Goal: Transaction & Acquisition: Obtain resource

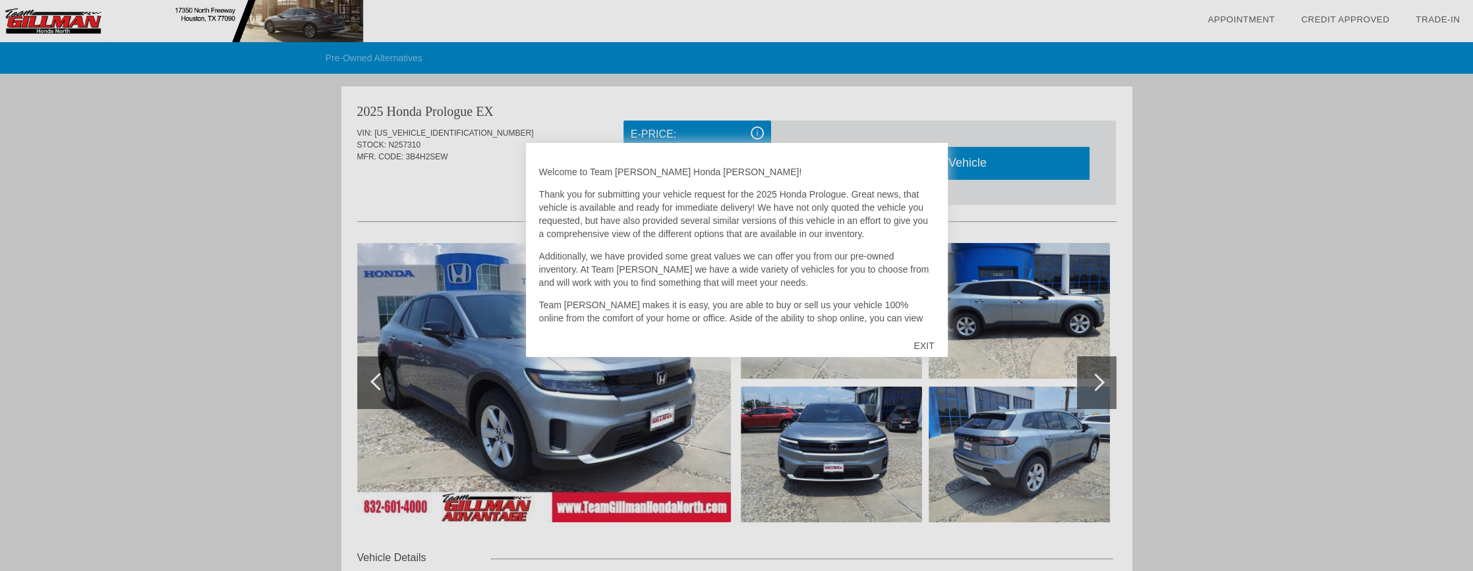
click at [266, 229] on div at bounding box center [736, 285] width 1473 height 571
click at [922, 332] on div "EXIT" at bounding box center [923, 346] width 47 height 40
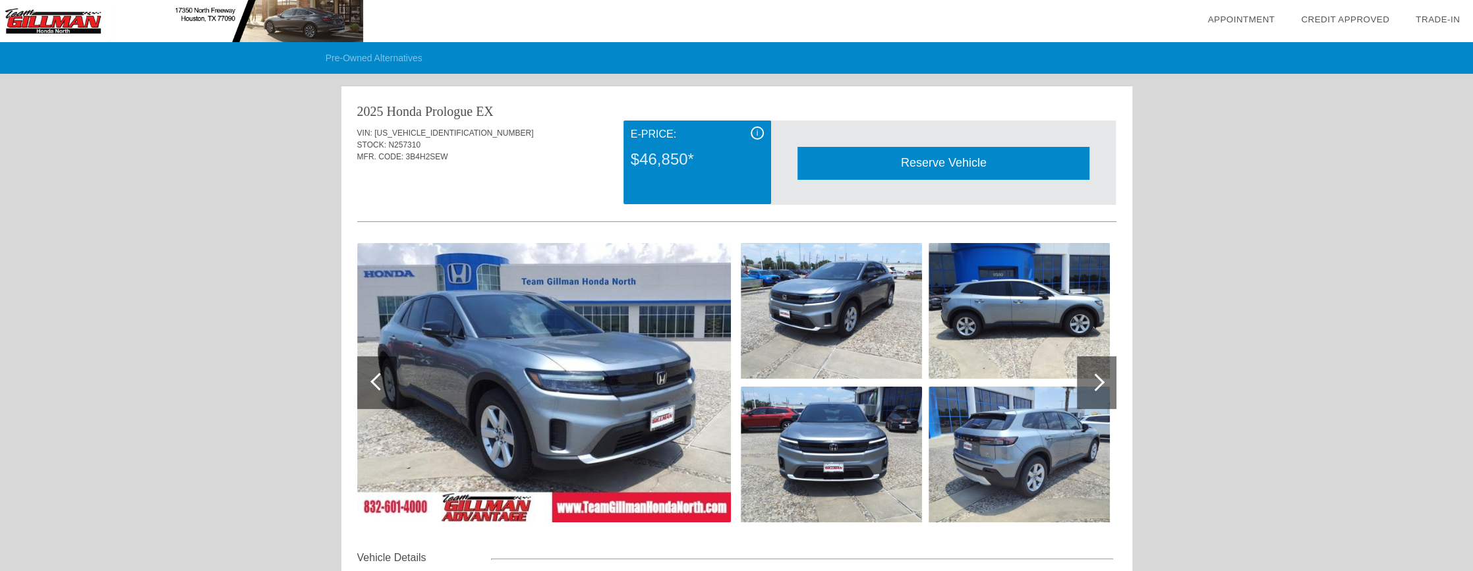
click at [922, 348] on div at bounding box center [736, 312] width 759 height 144
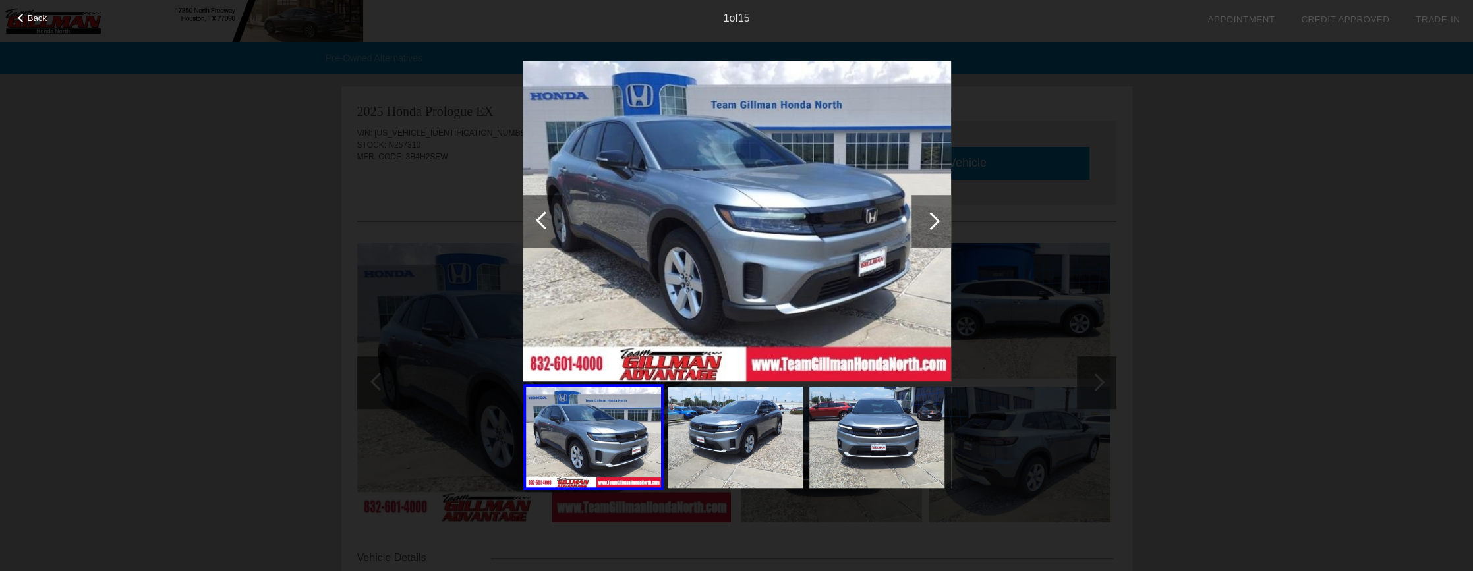
click at [538, 195] on div at bounding box center [542, 221] width 40 height 53
click at [477, 205] on div "Back 1 of 15" at bounding box center [736, 285] width 1473 height 571
click at [1098, 245] on div "Back 1 of 15" at bounding box center [736, 285] width 1473 height 571
click at [41, 16] on span "Back" at bounding box center [38, 18] width 20 height 10
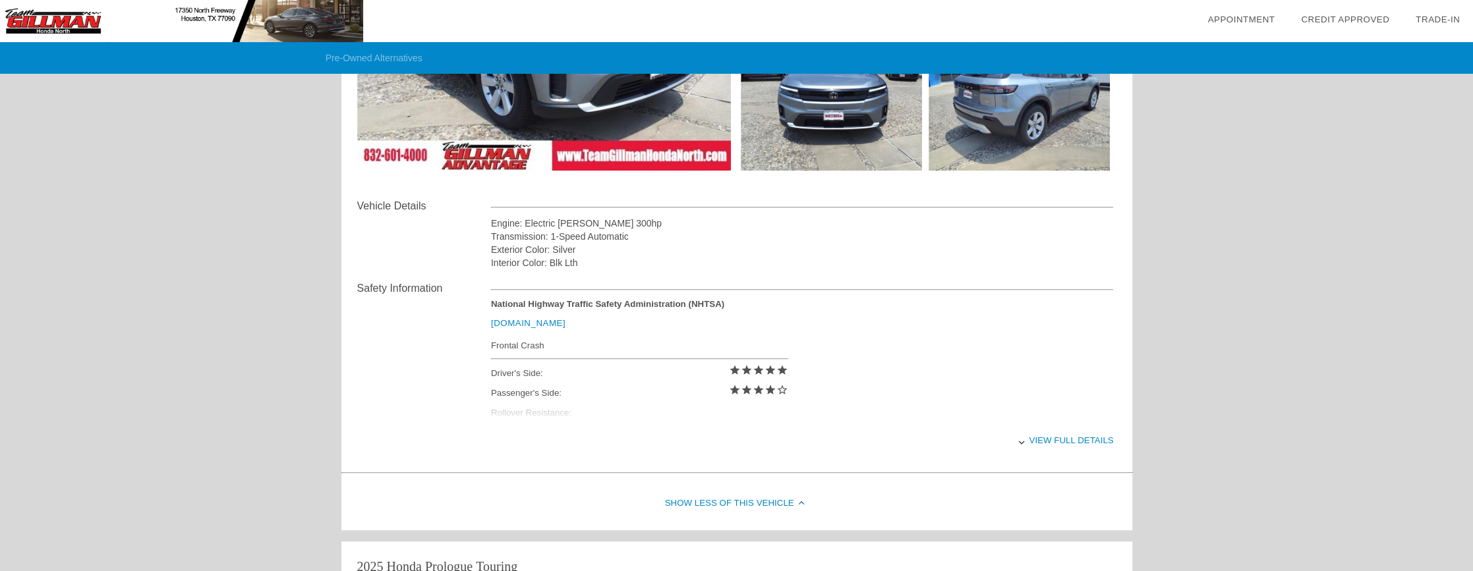
scroll to position [355, 0]
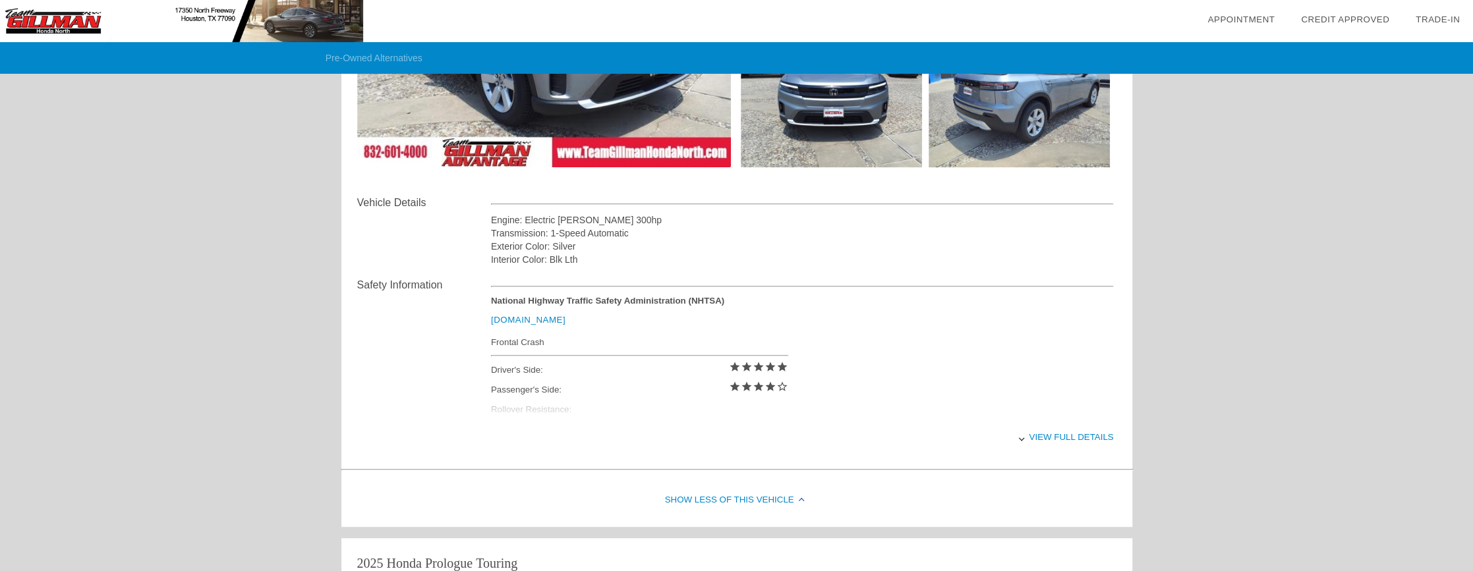
click at [459, 258] on div "Vehicle Details Engine: Electric [PERSON_NAME] 300hp Transmission: 1-Speed Auto…" at bounding box center [736, 230] width 759 height 71
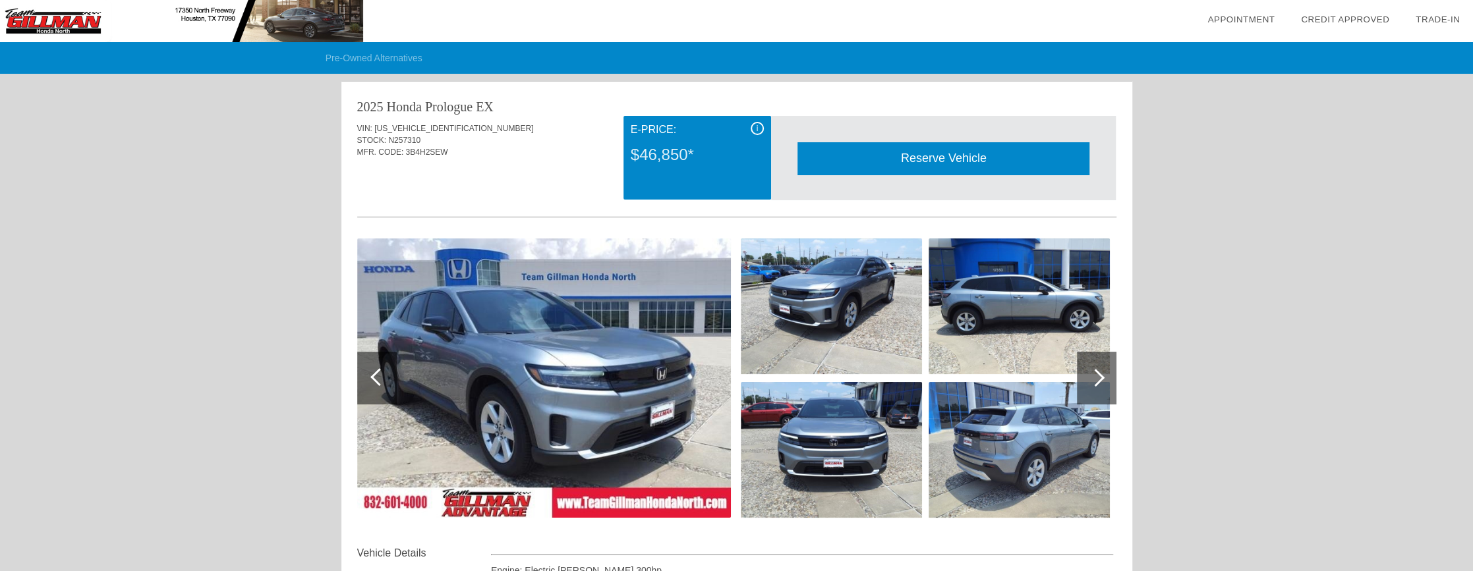
scroll to position [0, 0]
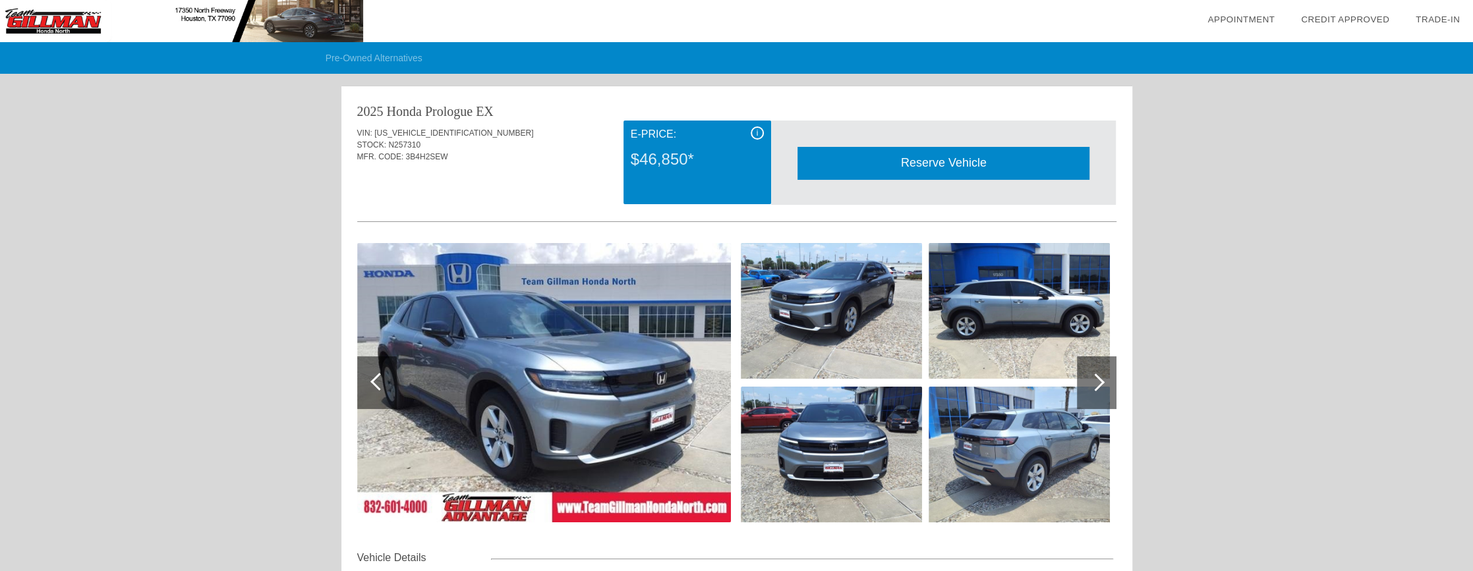
click at [913, 168] on div "Reserve Vehicle" at bounding box center [943, 163] width 292 height 32
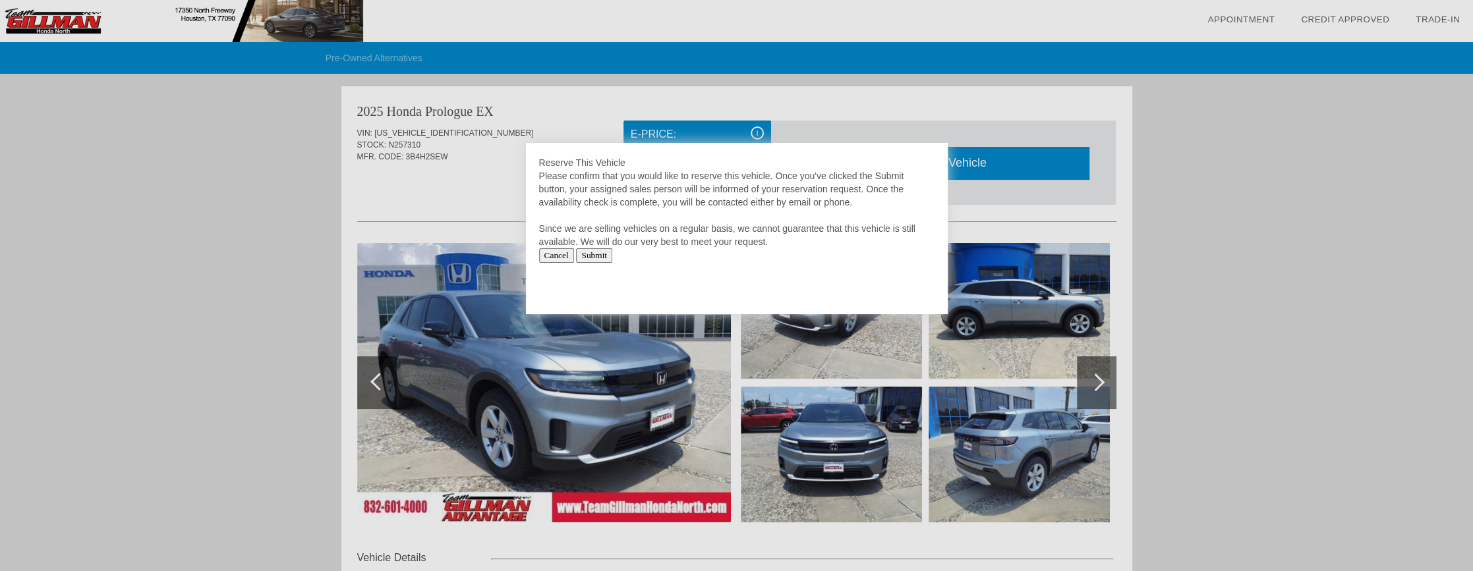
click at [559, 248] on input "Cancel" at bounding box center [556, 255] width 35 height 14
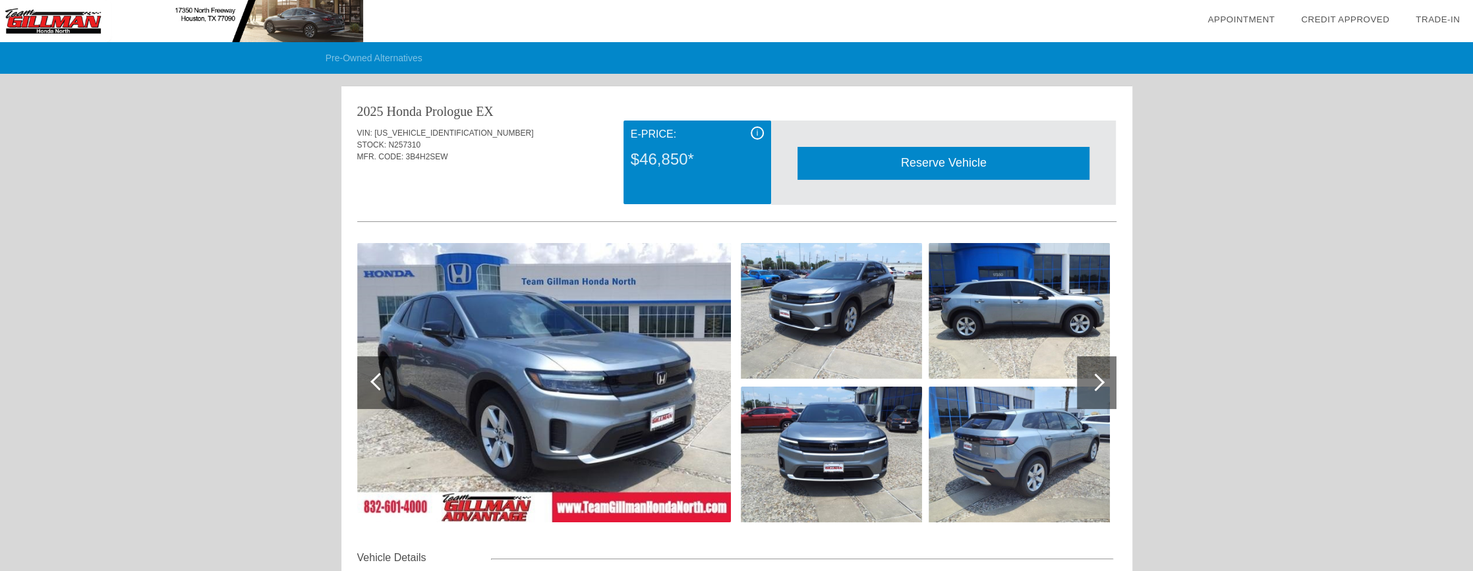
click at [759, 130] on div "i" at bounding box center [756, 133] width 13 height 13
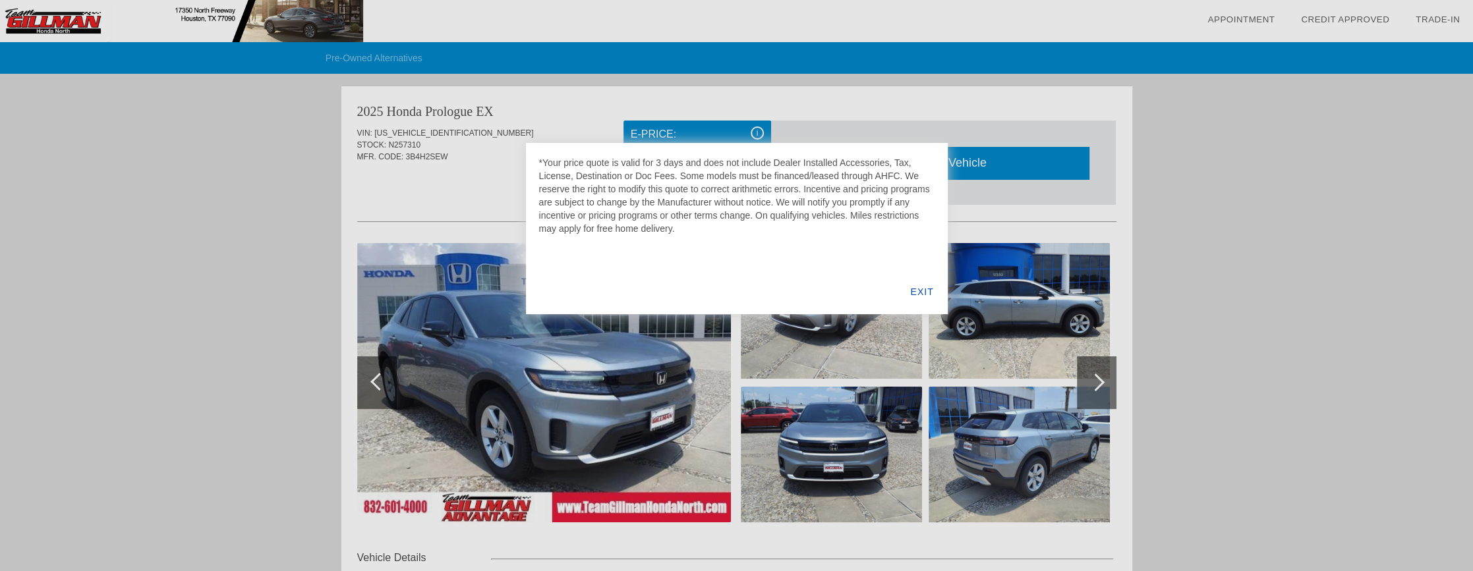
click at [759, 130] on div at bounding box center [736, 285] width 1473 height 571
click at [916, 304] on div "EXIT" at bounding box center [921, 291] width 51 height 45
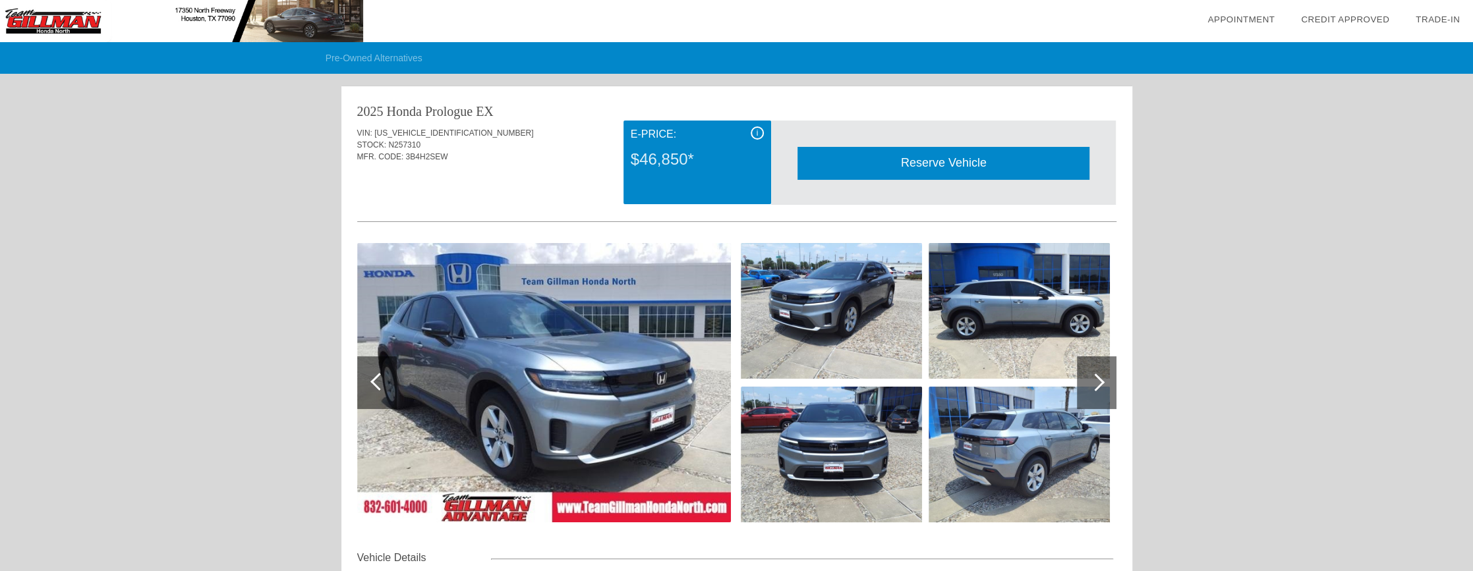
click at [433, 138] on div "VIN: [US_VEHICLE_IDENTIFICATION_NUMBER]" at bounding box center [736, 133] width 759 height 12
copy span "[US_VEHICLE_IDENTIFICATION_NUMBER]"
